Goal: Task Accomplishment & Management: Manage account settings

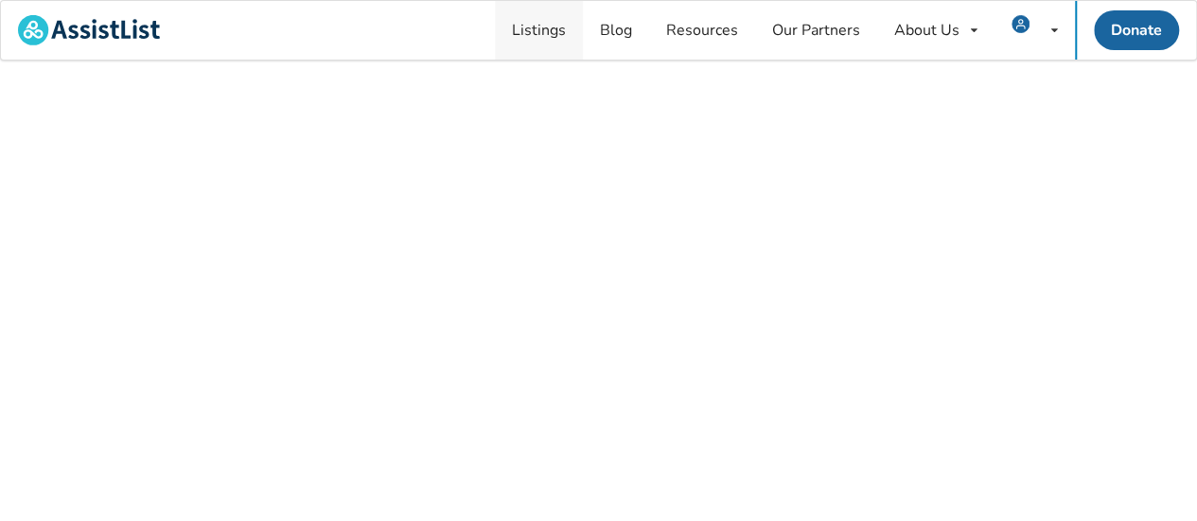
click at [539, 44] on link "Listings" at bounding box center [539, 30] width 88 height 59
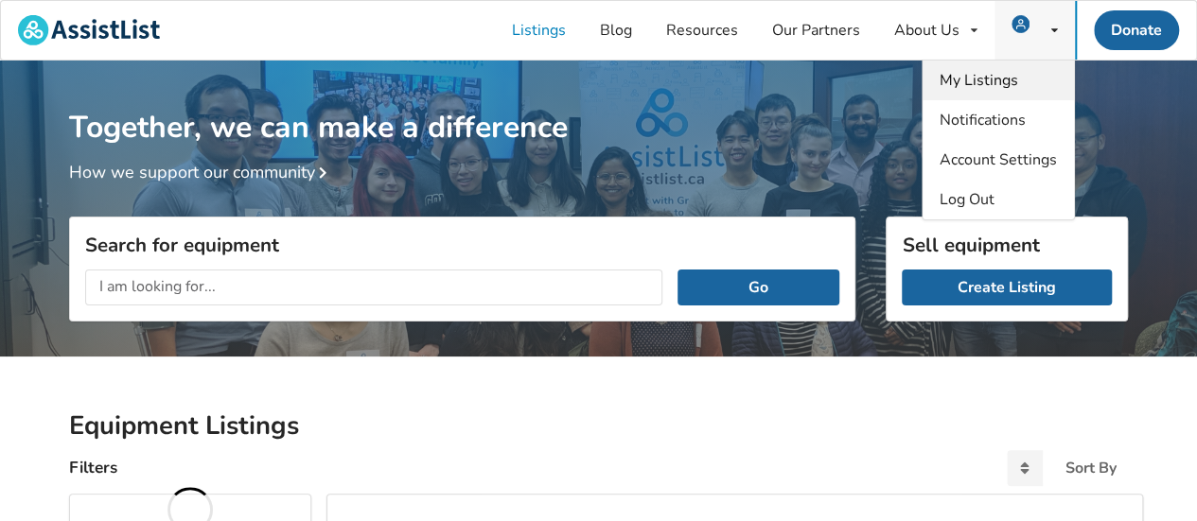
click at [997, 80] on span "My Listings" at bounding box center [979, 80] width 79 height 21
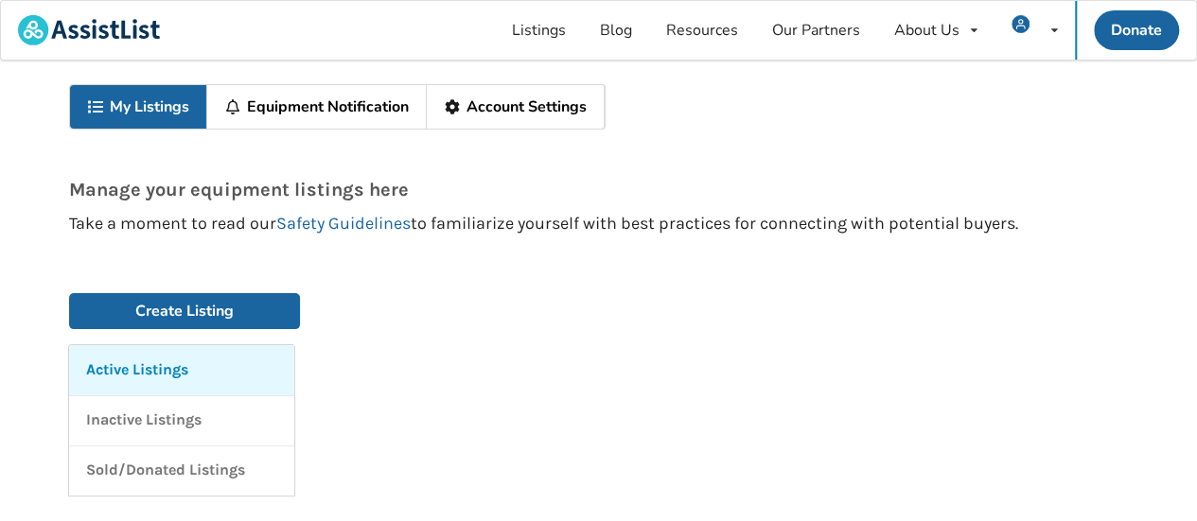
click at [131, 360] on p "Active Listings" at bounding box center [137, 371] width 102 height 22
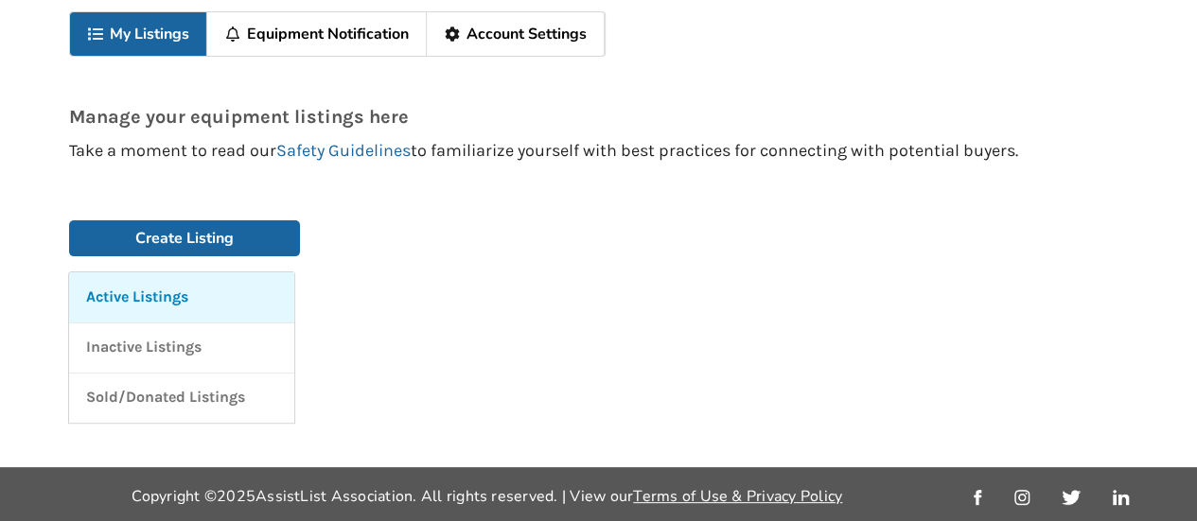
click at [146, 27] on link "My Listings" at bounding box center [138, 34] width 137 height 44
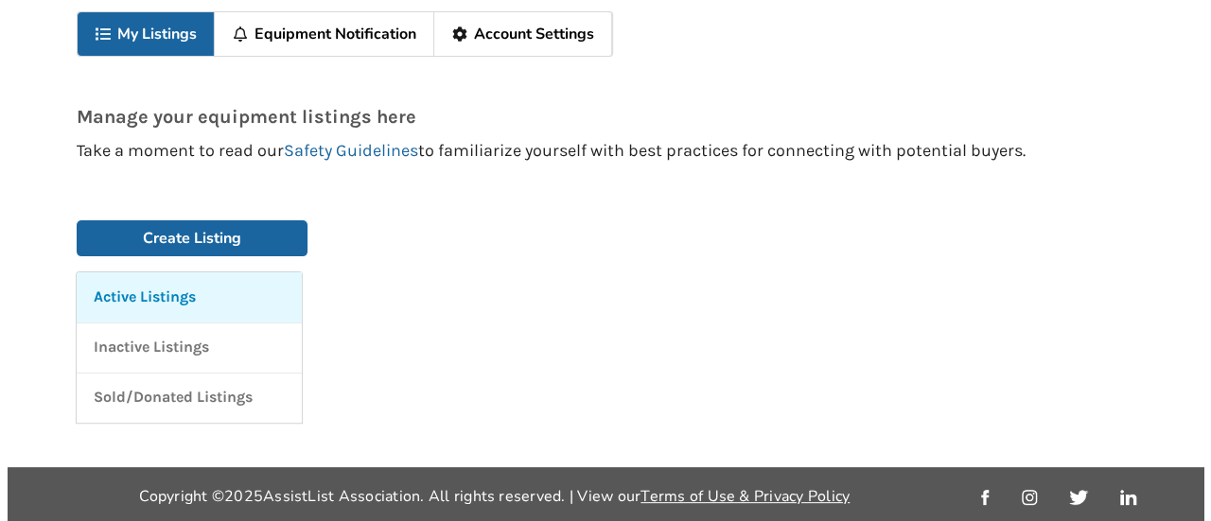
scroll to position [0, 0]
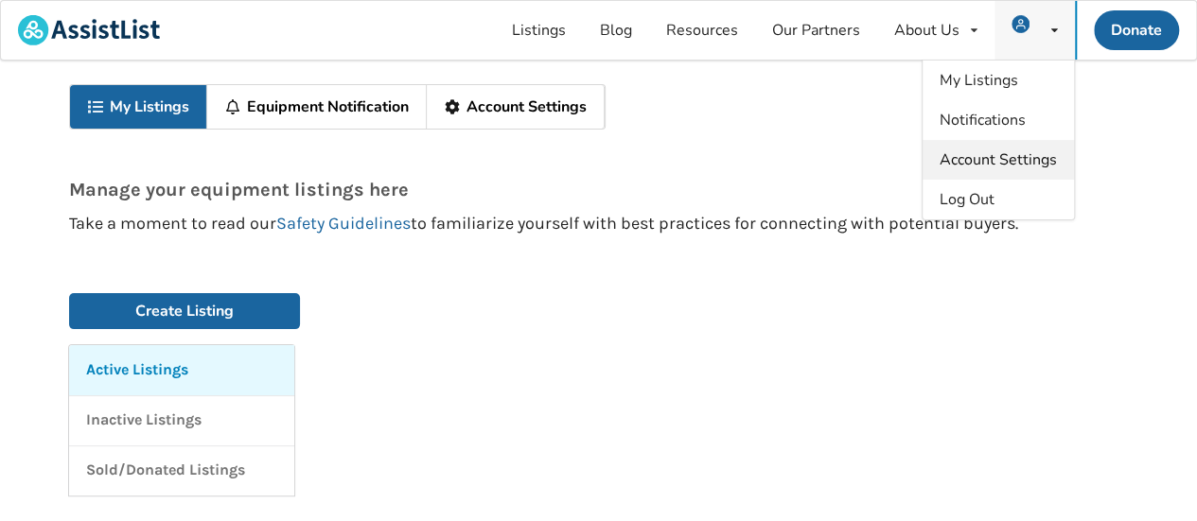
click at [1029, 153] on span "Account Settings" at bounding box center [998, 159] width 117 height 21
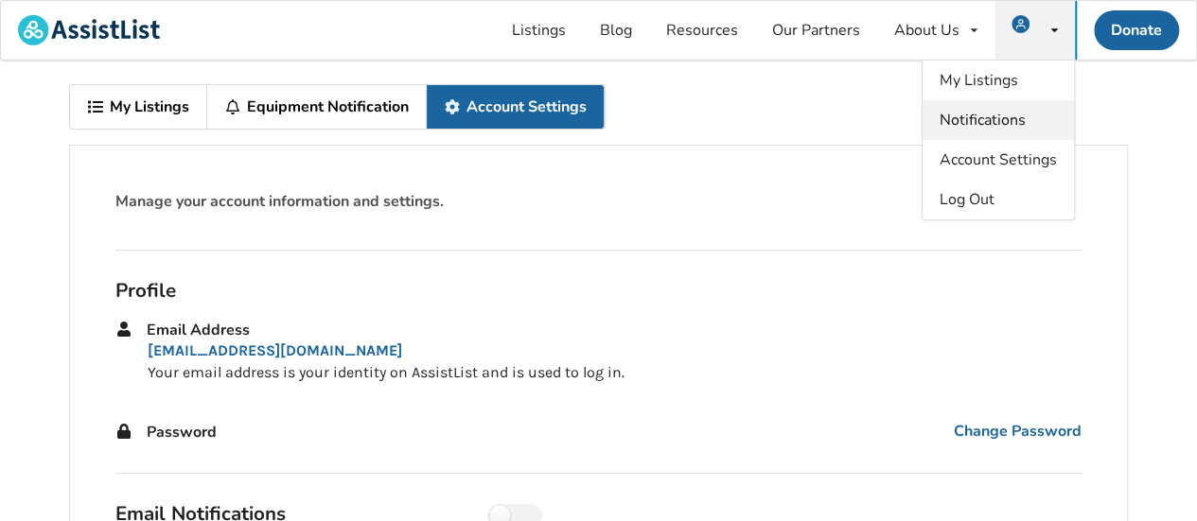
click at [993, 126] on span "Notifications" at bounding box center [983, 120] width 86 height 21
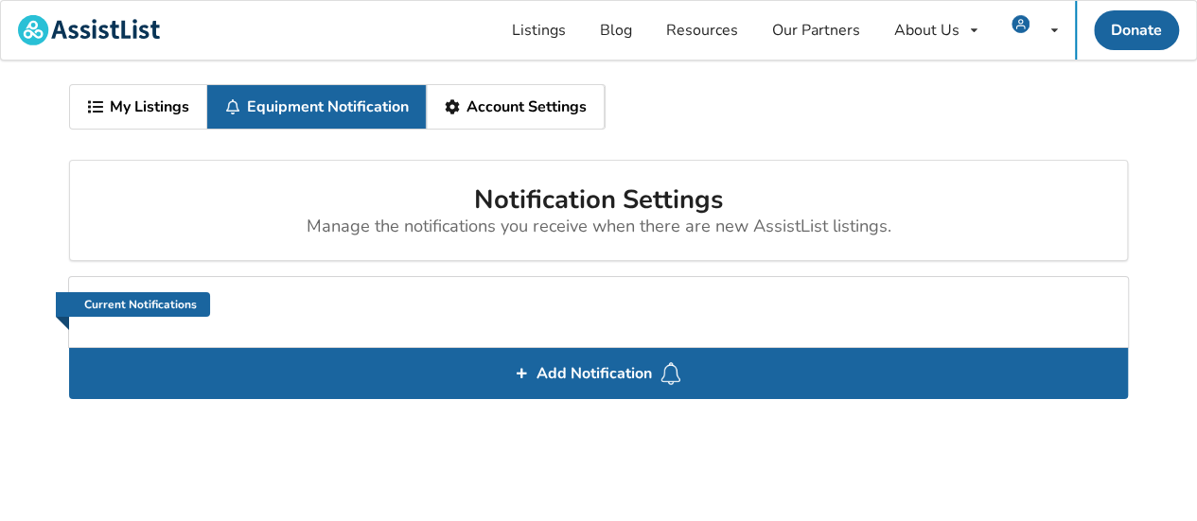
click at [149, 302] on div "Loading" at bounding box center [598, 324] width 1059 height 45
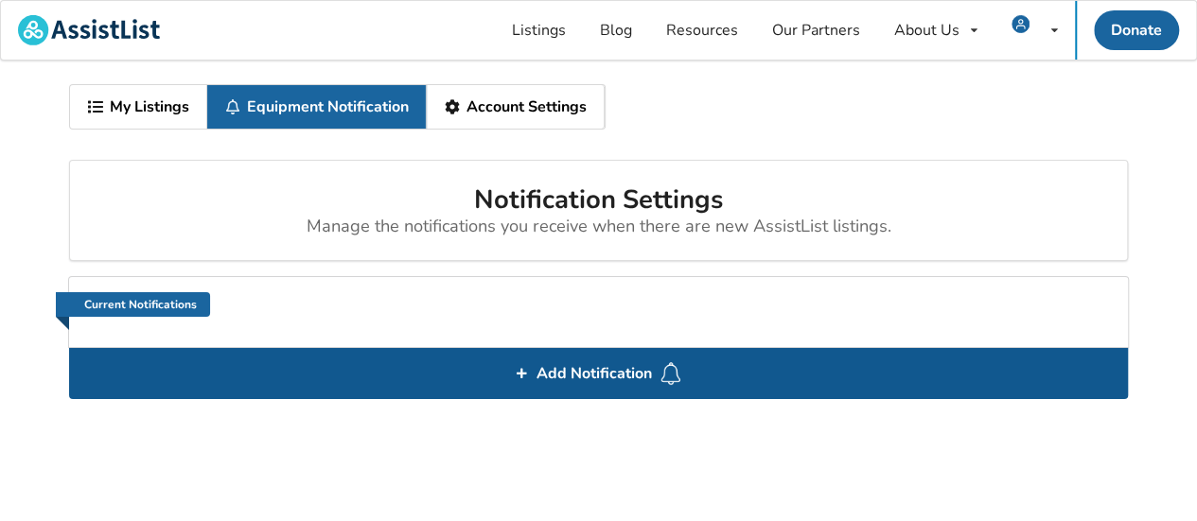
drag, startPoint x: 107, startPoint y: 302, endPoint x: 684, endPoint y: 366, distance: 580.7
click at [684, 366] on div "Notification Settings Manage the notifications you receive when there are new A…" at bounding box center [598, 279] width 1059 height 239
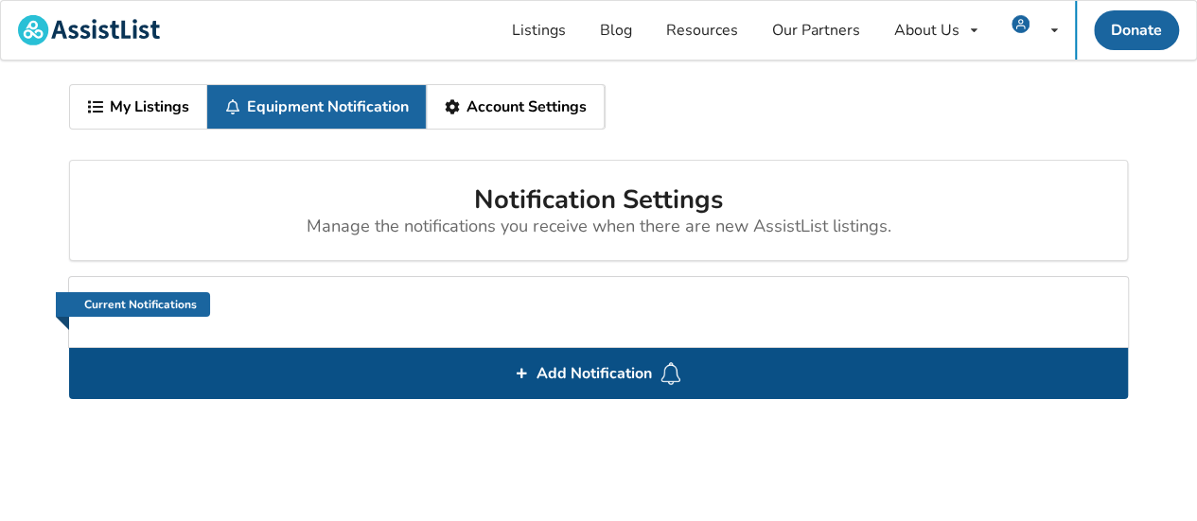
click at [684, 366] on div "Add Notification" at bounding box center [598, 373] width 1059 height 51
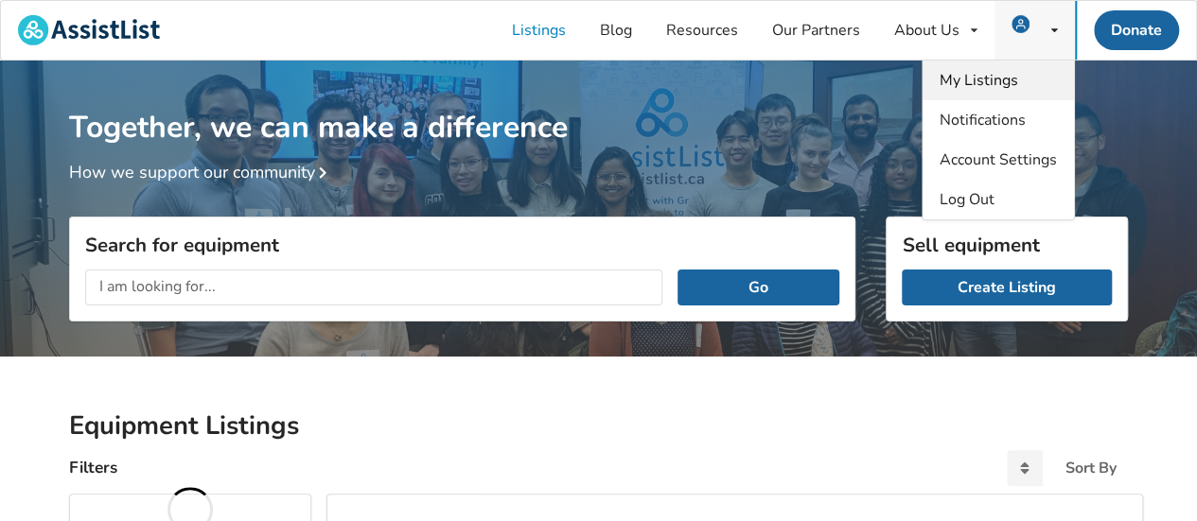
click at [998, 77] on span "My Listings" at bounding box center [979, 80] width 79 height 21
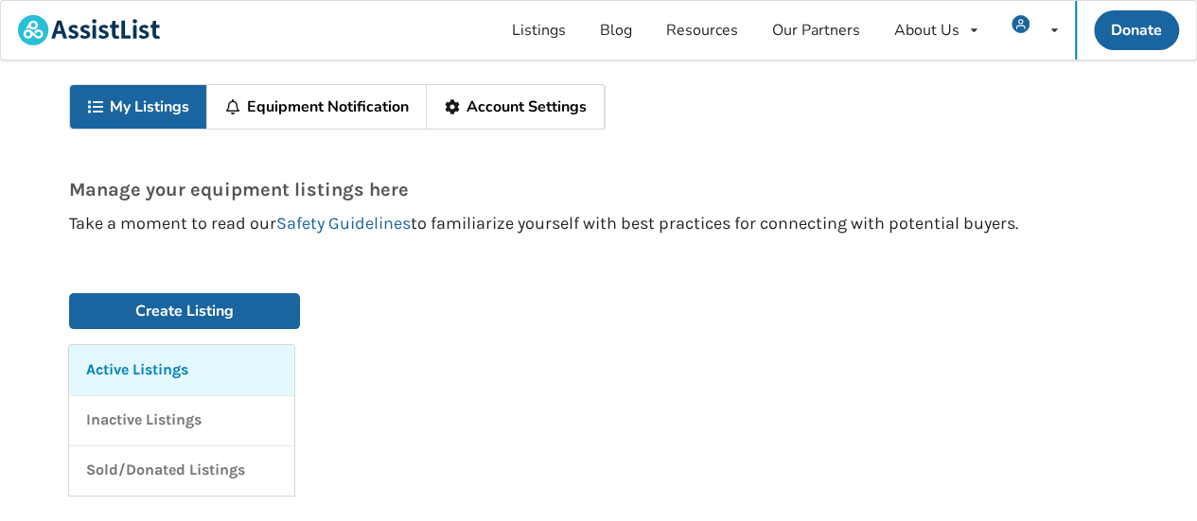
click at [320, 103] on link "Equipment Notification" at bounding box center [317, 107] width 220 height 44
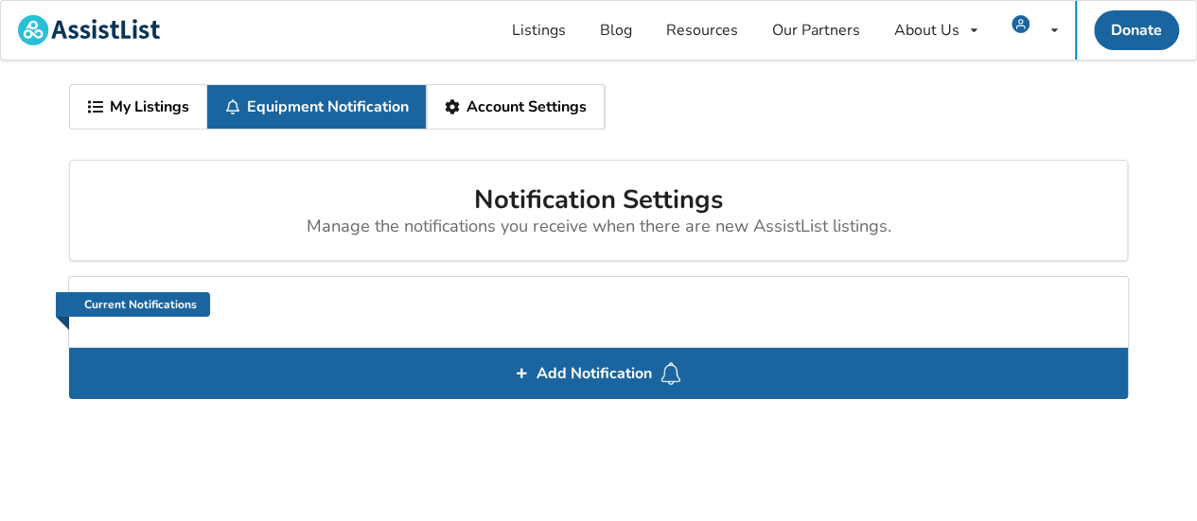
click at [520, 101] on link "Account Settings" at bounding box center [516, 107] width 178 height 44
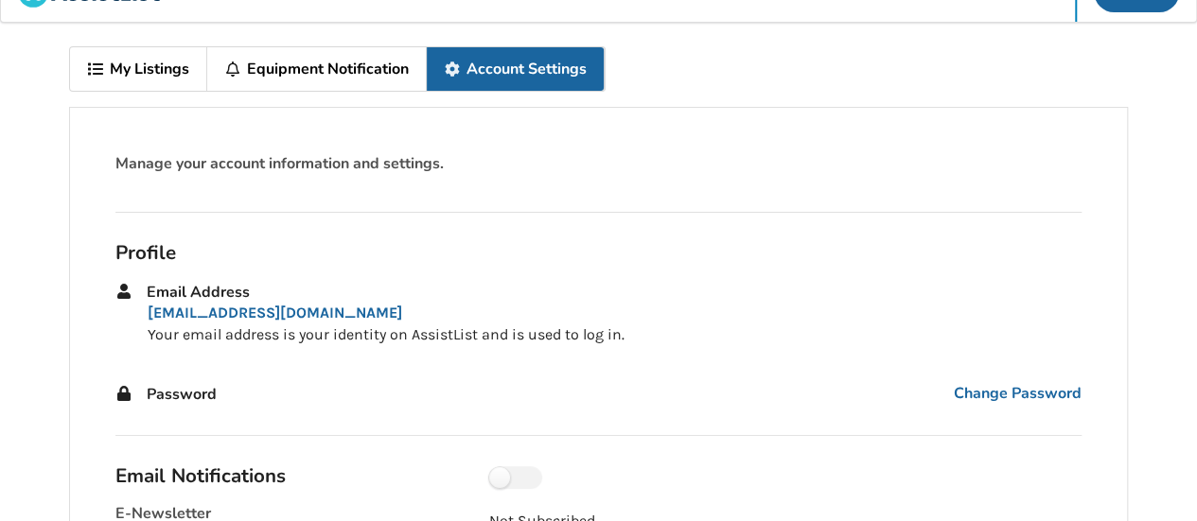
scroll to position [35, 0]
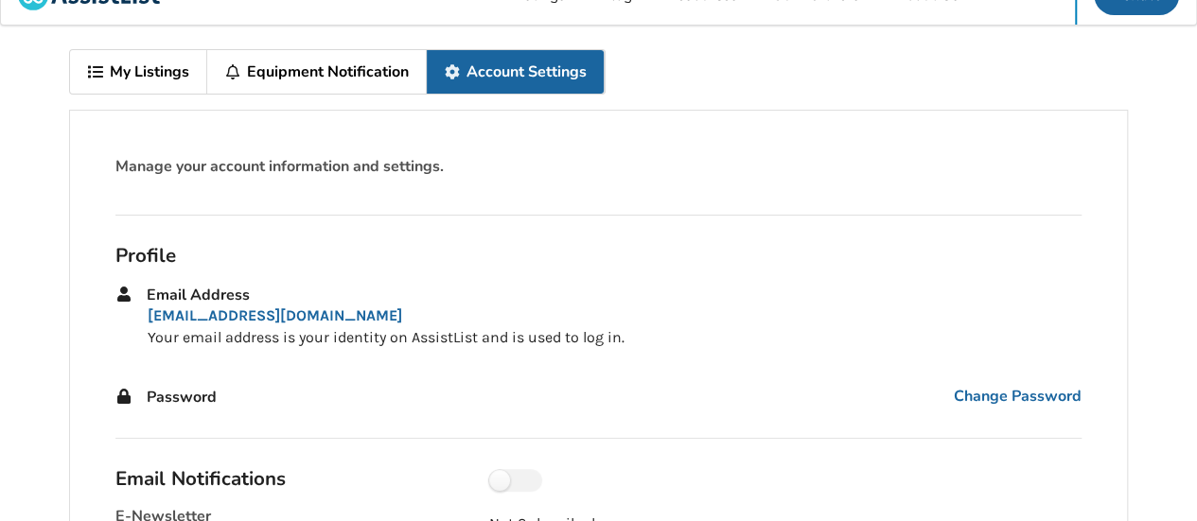
click at [142, 84] on link "My Listings" at bounding box center [138, 72] width 137 height 44
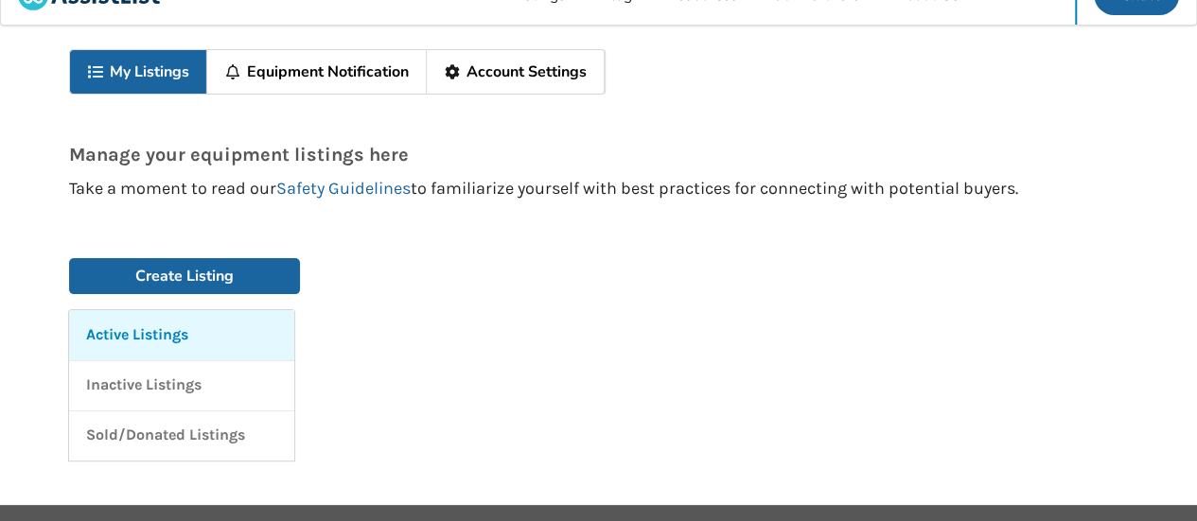
scroll to position [73, 0]
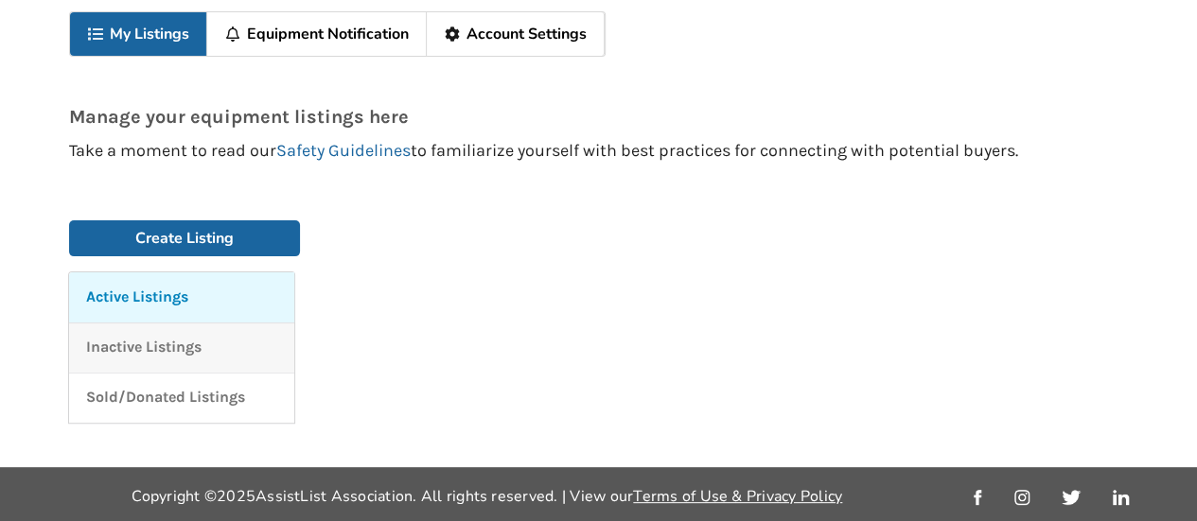
click at [216, 353] on div "Inactive Listings" at bounding box center [181, 348] width 191 height 22
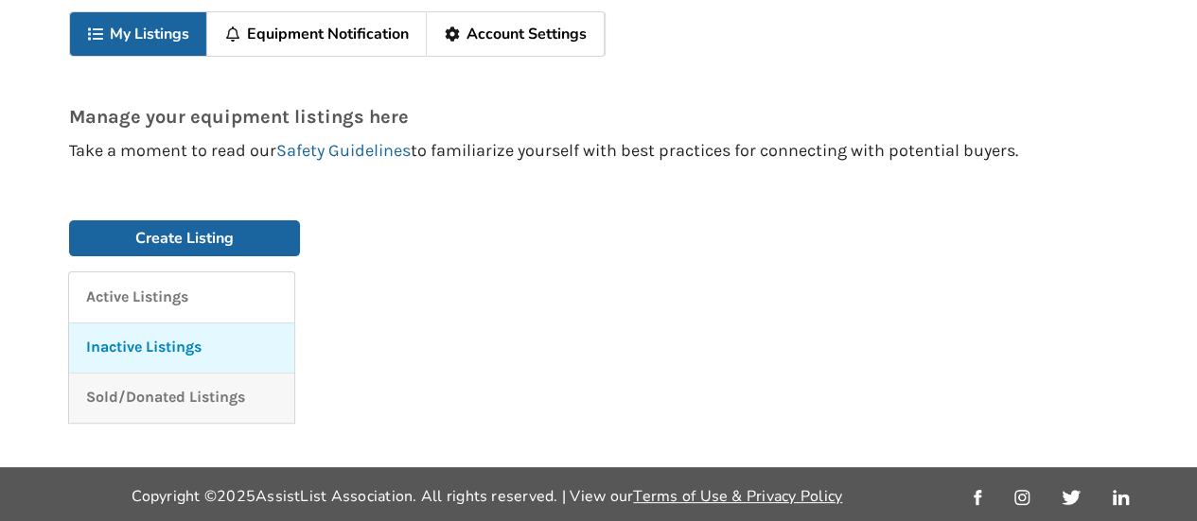
click at [238, 416] on link "Sold/Donated Listings" at bounding box center [181, 398] width 225 height 50
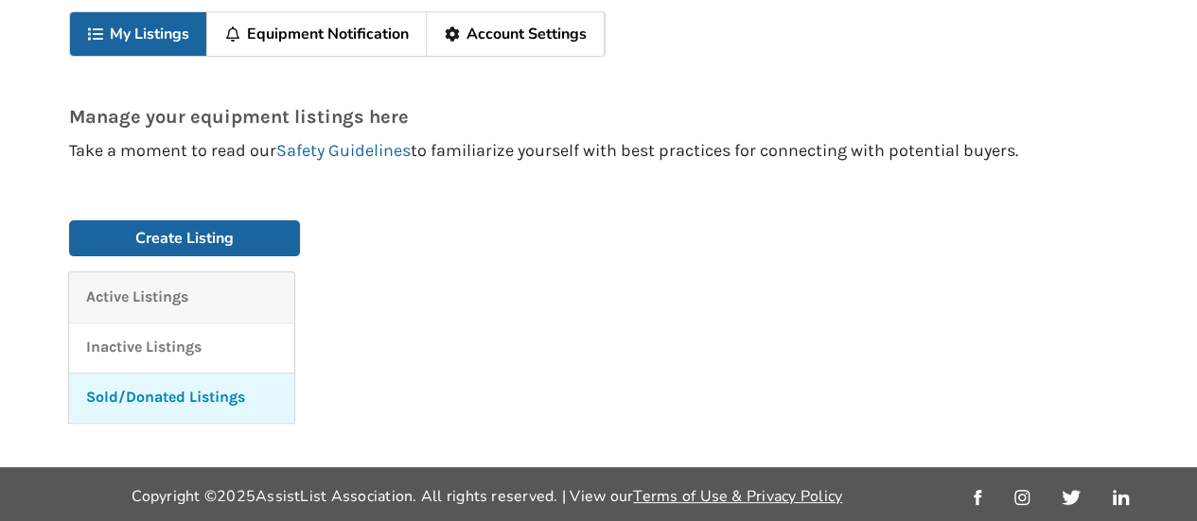
click at [243, 303] on div "Active Listings" at bounding box center [181, 298] width 191 height 22
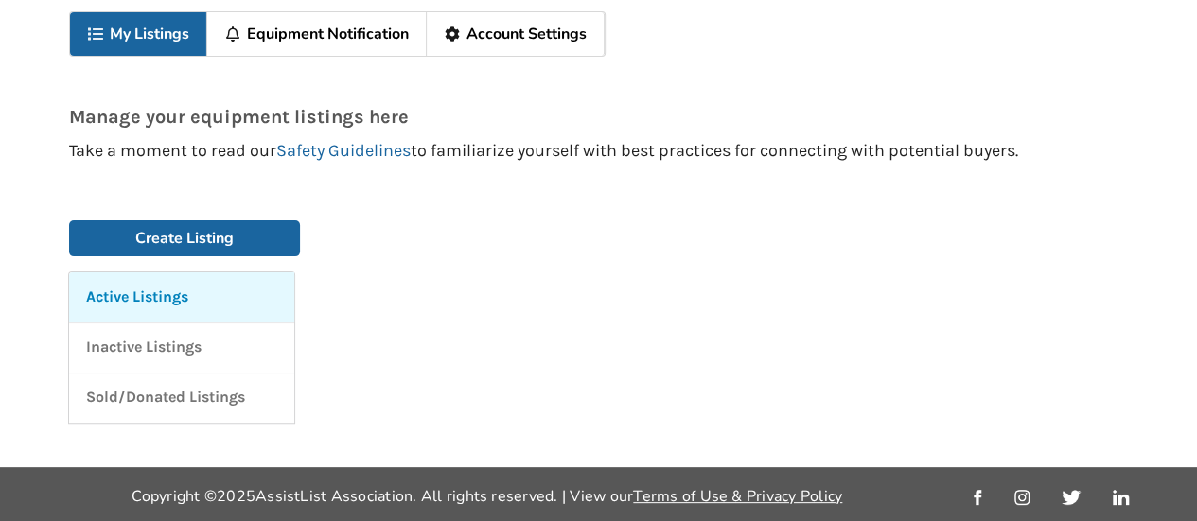
scroll to position [0, 0]
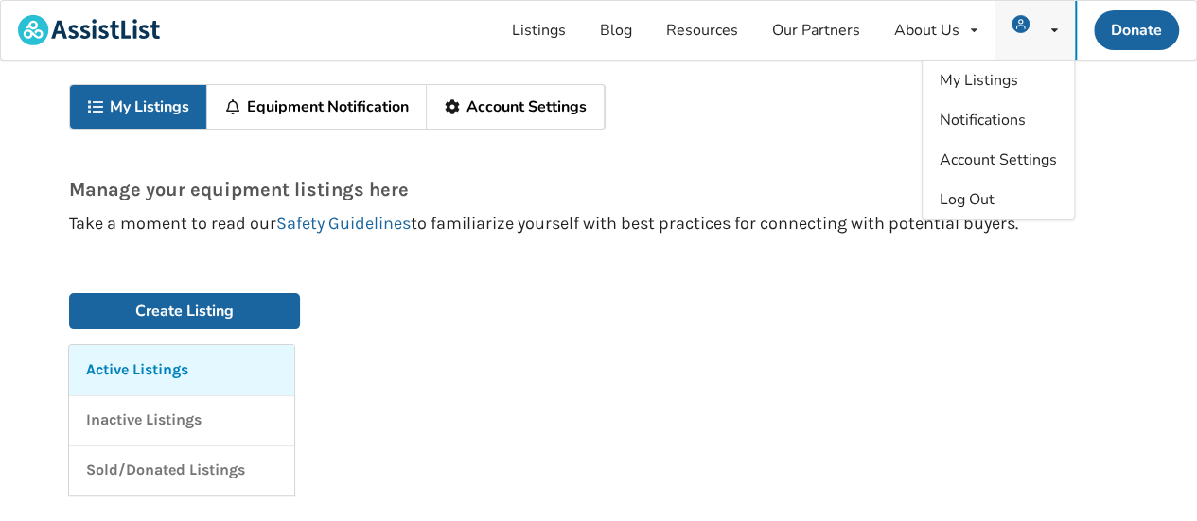
click at [1054, 29] on icon at bounding box center [1054, 30] width 7 height 11
click at [1015, 28] on img at bounding box center [1020, 24] width 18 height 18
click at [982, 209] on div "Log Out" at bounding box center [997, 200] width 151 height 40
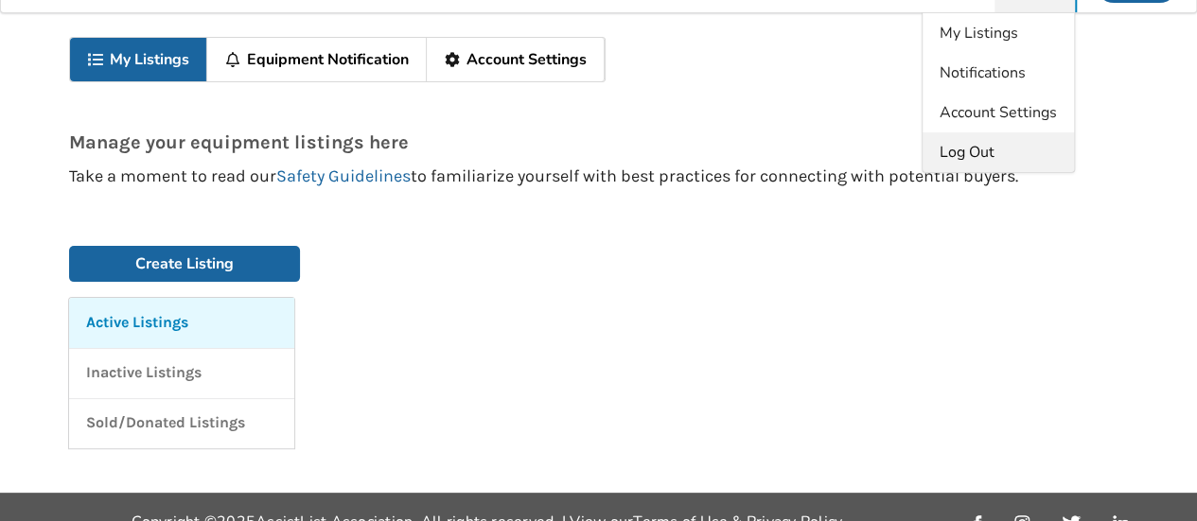
scroll to position [48, 0]
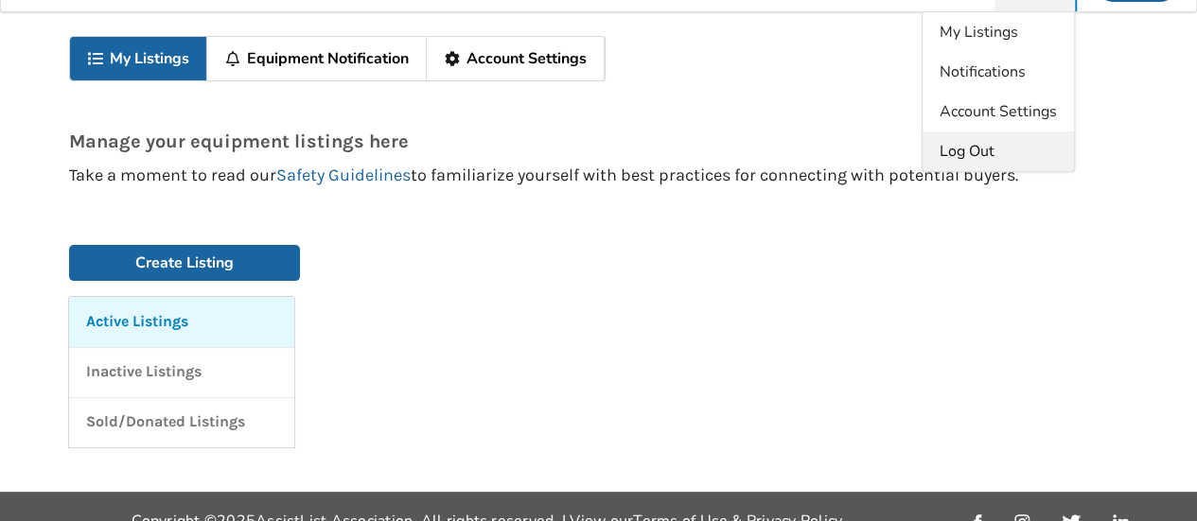
click at [1000, 161] on div "Log Out" at bounding box center [997, 152] width 151 height 40
click at [1046, 111] on span "Account Settings" at bounding box center [998, 111] width 117 height 21
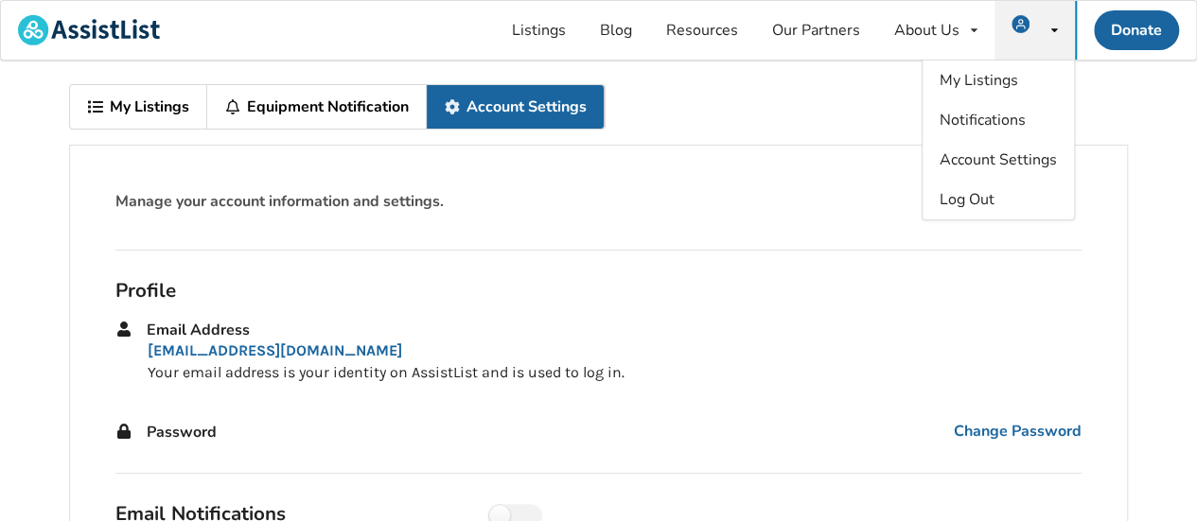
click at [342, 97] on link "Equipment Notification" at bounding box center [317, 107] width 220 height 44
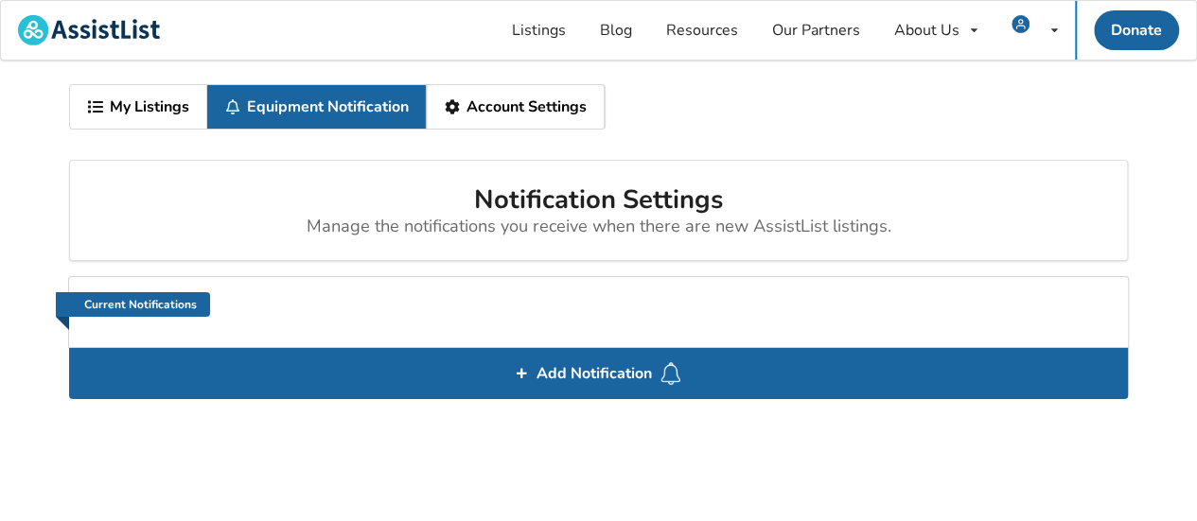
click at [128, 112] on link "My Listings" at bounding box center [138, 107] width 137 height 44
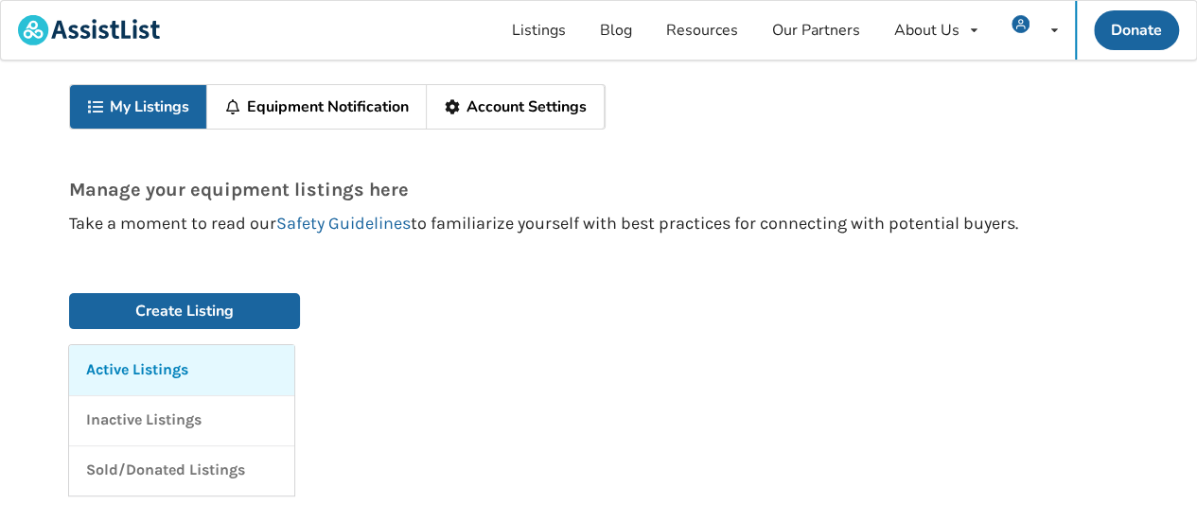
scroll to position [73, 0]
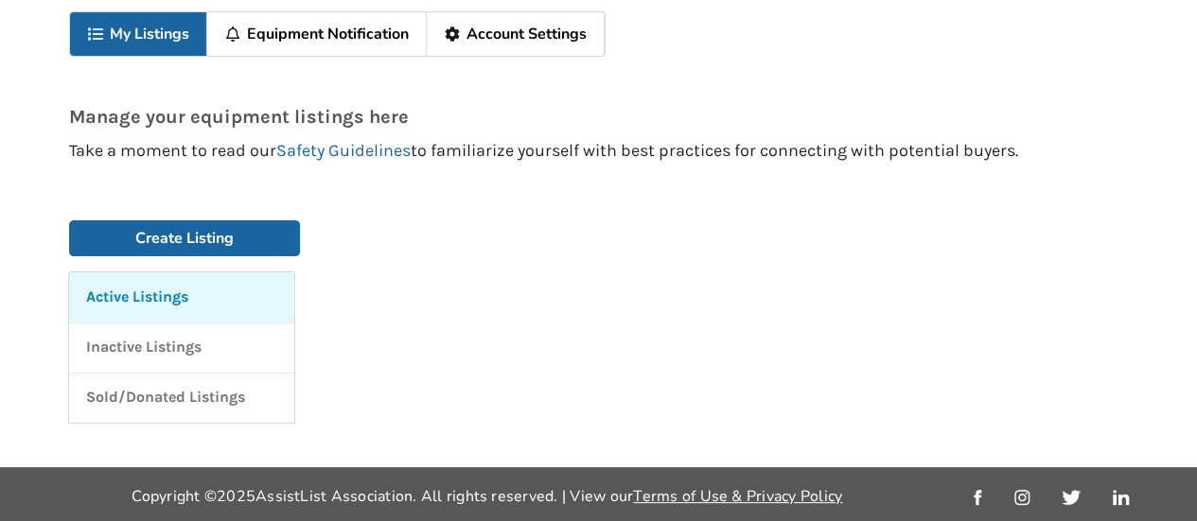
click at [261, 290] on div "Active Listings" at bounding box center [181, 298] width 191 height 22
click at [151, 305] on p "Active Listings" at bounding box center [137, 298] width 102 height 22
click at [146, 296] on p "Active Listings" at bounding box center [137, 298] width 102 height 22
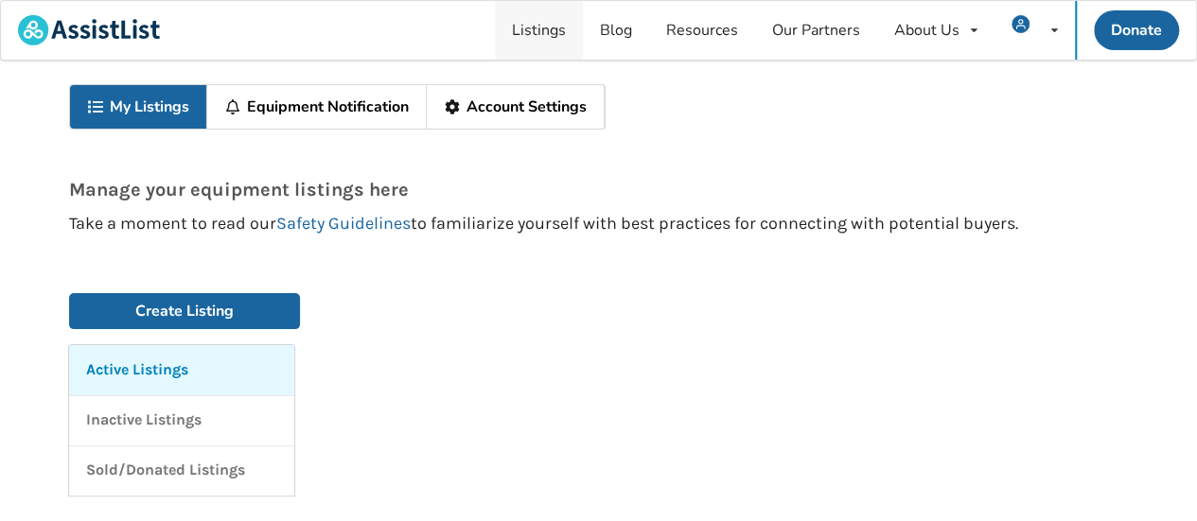
click at [554, 31] on link "Listings" at bounding box center [539, 30] width 88 height 59
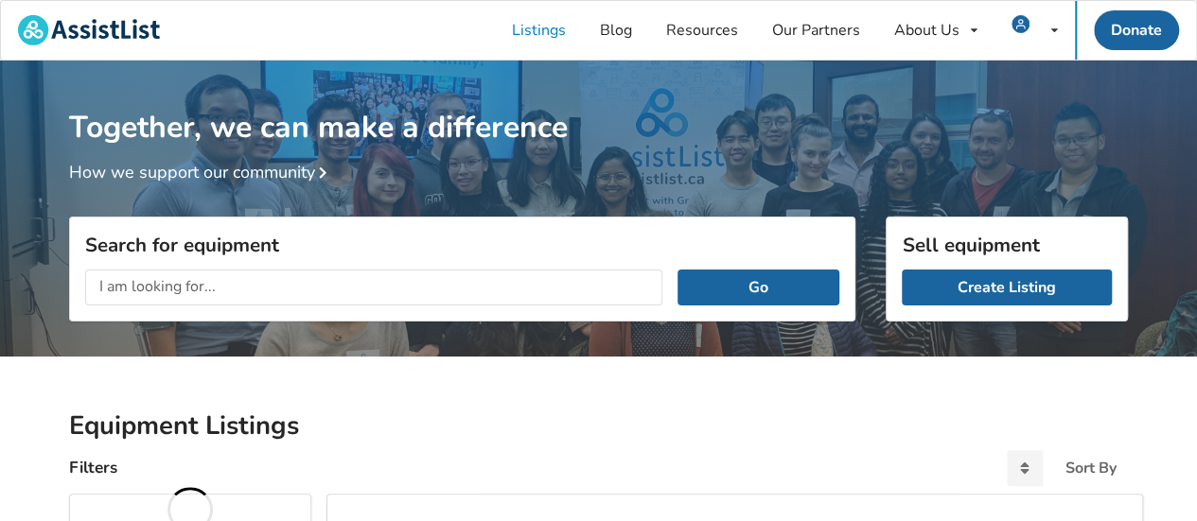
click at [308, 287] on input "text" at bounding box center [373, 288] width 577 height 36
type input "mechanical chair"
click at [677, 270] on button "Go" at bounding box center [758, 288] width 162 height 36
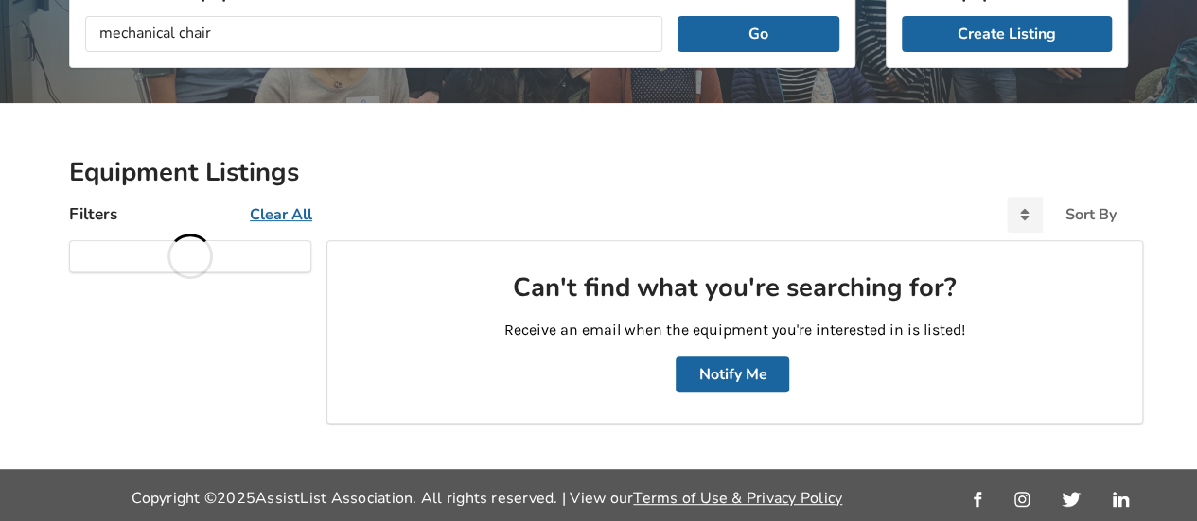
scroll to position [255, 0]
